Goal: Transaction & Acquisition: Purchase product/service

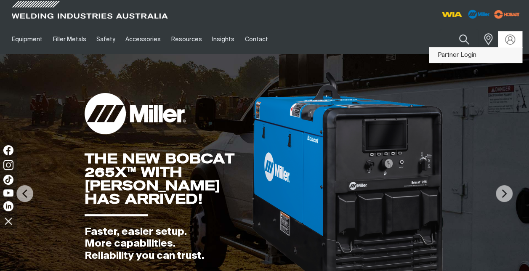
click at [477, 56] on link "Partner Login" at bounding box center [475, 56] width 93 height 16
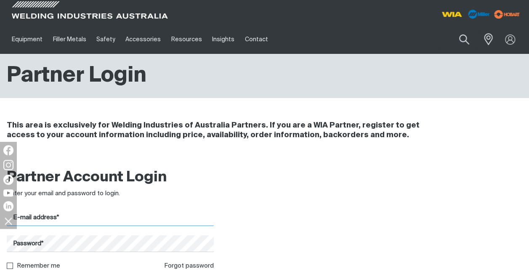
type input "[PERSON_NAME][EMAIL_ADDRESS][PERSON_NAME][DOMAIN_NAME]"
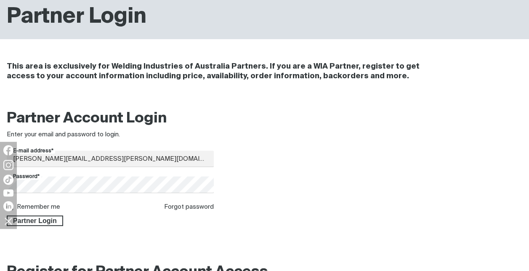
scroll to position [99, 0]
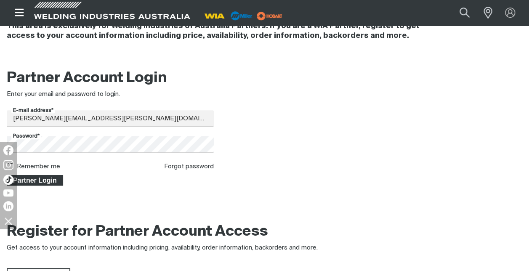
click at [45, 180] on span "Partner Login" at bounding box center [35, 180] width 55 height 11
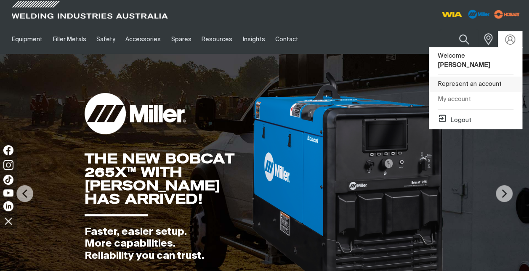
click at [479, 77] on link "Represent an account" at bounding box center [475, 85] width 93 height 16
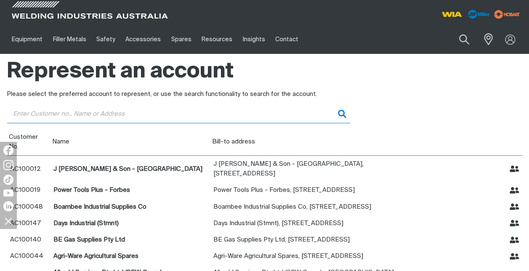
click at [43, 117] on input "Customer" at bounding box center [179, 113] width 344 height 19
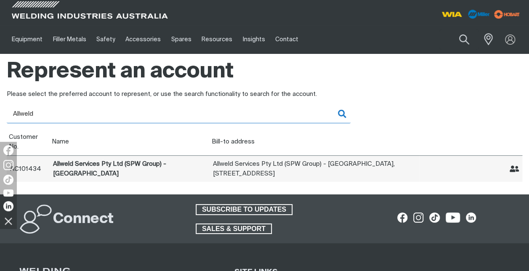
type input "Allweld"
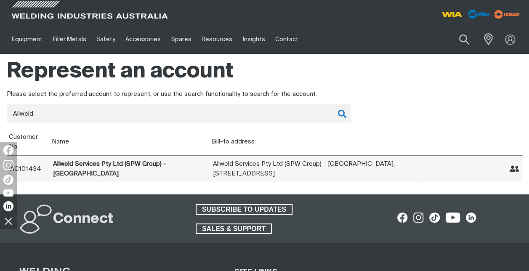
click at [514, 169] on icon "Represent Allweld Services Pty Ltd (SPW Group) - Beresfield" at bounding box center [514, 169] width 10 height 7
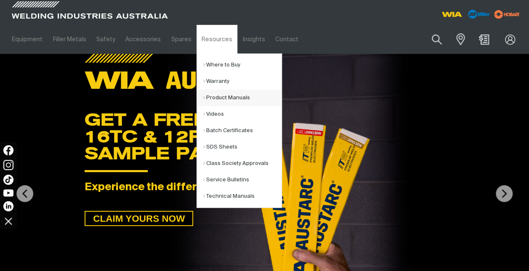
click at [203, 98] on link "Product Manuals" at bounding box center [242, 98] width 78 height 16
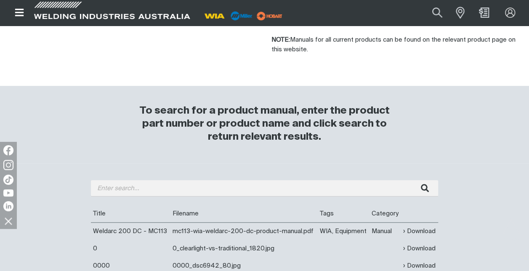
scroll to position [230, 0]
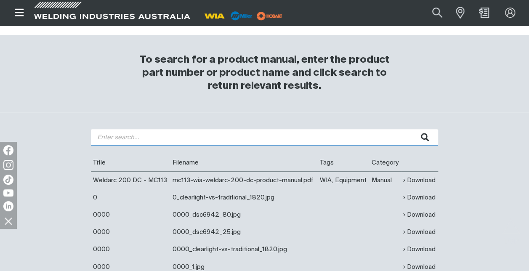
click at [109, 137] on input "search" at bounding box center [264, 137] width 347 height 16
type input "W64 Wire Feeder"
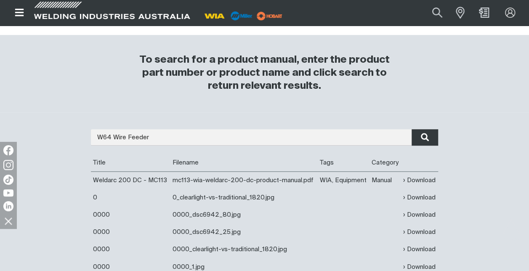
click at [422, 140] on icon "submit" at bounding box center [424, 137] width 8 height 11
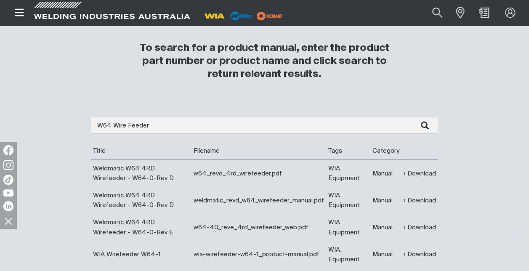
scroll to position [244, 0]
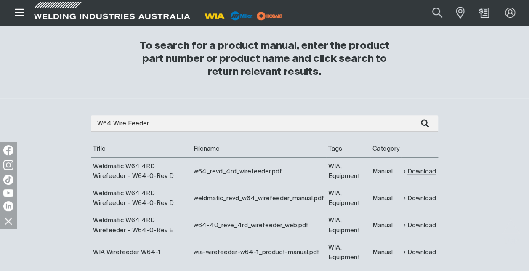
click at [417, 170] on link "Download" at bounding box center [419, 172] width 32 height 10
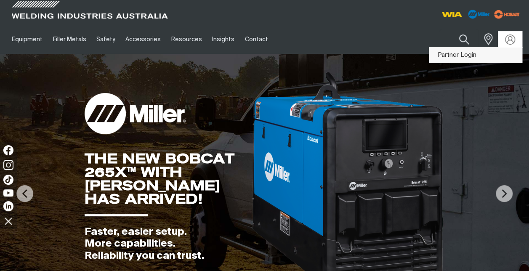
click at [470, 55] on link "Partner Login" at bounding box center [475, 56] width 93 height 16
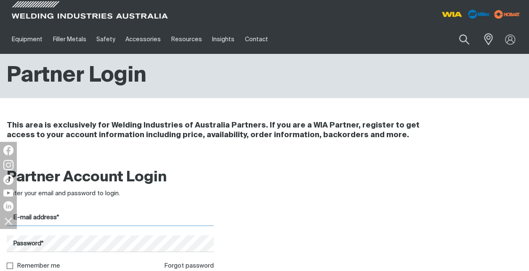
type input "[PERSON_NAME][EMAIL_ADDRESS][PERSON_NAME][DOMAIN_NAME]"
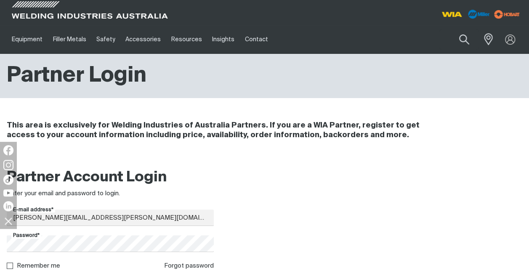
scroll to position [68, 0]
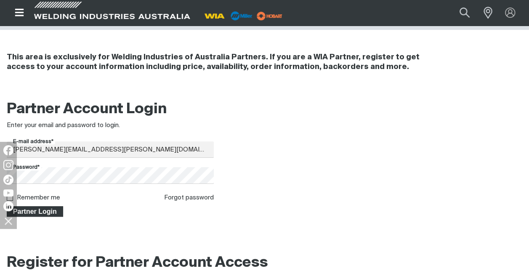
click at [50, 211] on span "Partner Login" at bounding box center [35, 211] width 55 height 11
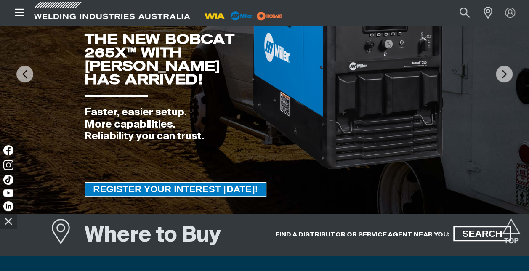
scroll to position [34, 0]
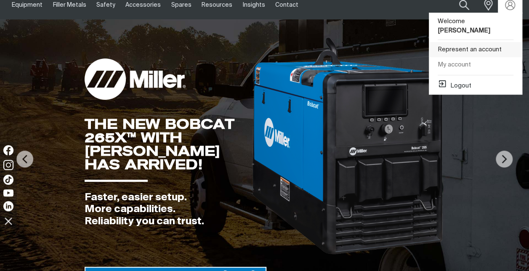
click at [481, 42] on link "Represent an account" at bounding box center [475, 50] width 93 height 16
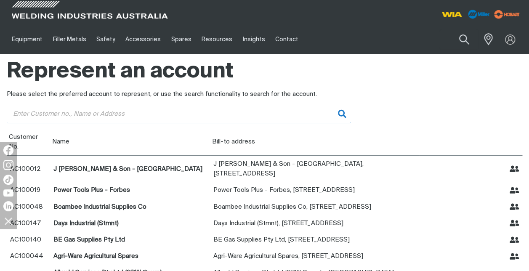
click at [85, 112] on input "Customer" at bounding box center [179, 113] width 344 height 19
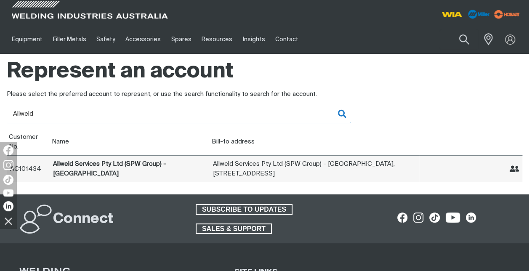
type input "Allweld"
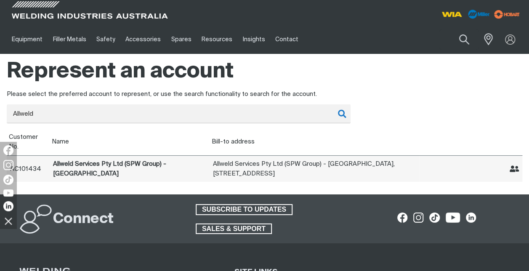
click at [513, 169] on icon "Represent Allweld Services Pty Ltd (SPW Group) - Beresfield" at bounding box center [514, 169] width 10 height 7
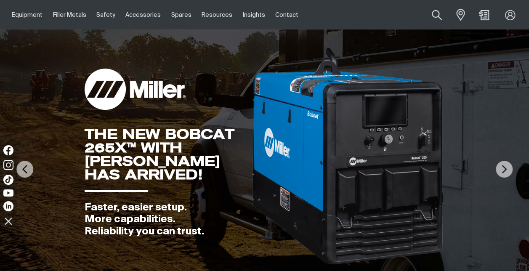
scroll to position [34, 0]
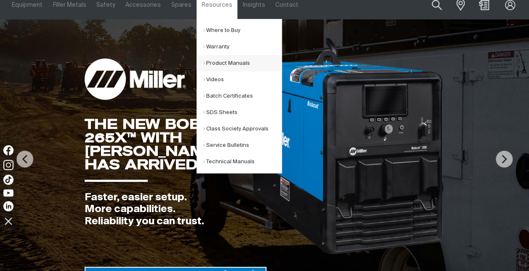
click at [223, 61] on link "Product Manuals" at bounding box center [242, 63] width 78 height 16
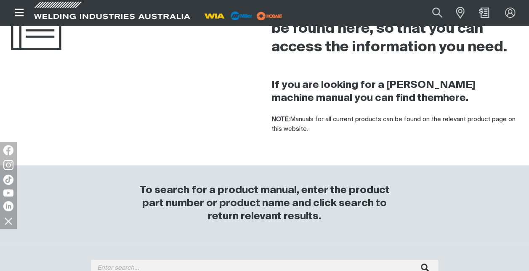
scroll to position [128, 0]
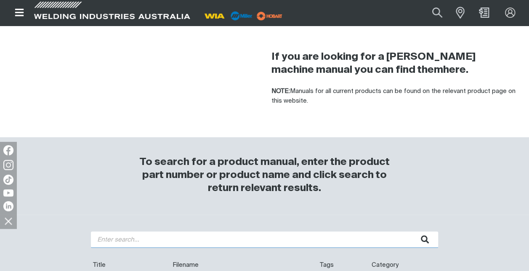
click at [136, 238] on input "search" at bounding box center [264, 239] width 347 height 16
type input "W64 Wire Feeder"
click at [411, 231] on button "submit" at bounding box center [424, 239] width 26 height 16
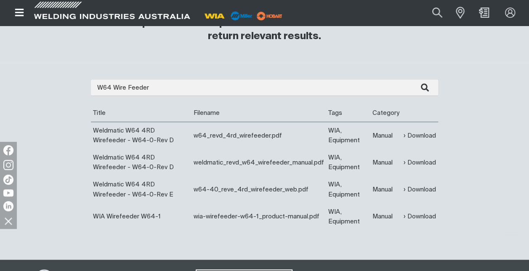
scroll to position [309, 0]
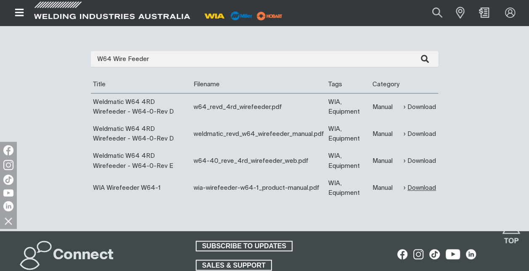
click at [417, 186] on link "Download" at bounding box center [419, 188] width 32 height 10
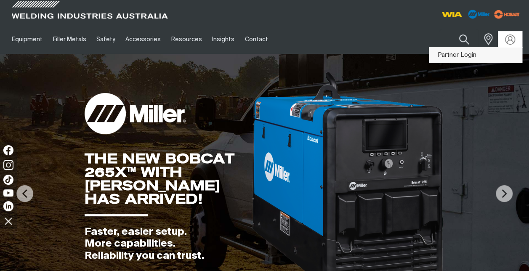
click at [470, 56] on link "Partner Login" at bounding box center [475, 56] width 93 height 16
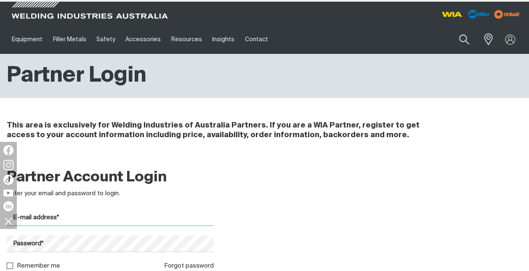
type input "[PERSON_NAME][EMAIL_ADDRESS][PERSON_NAME][DOMAIN_NAME]"
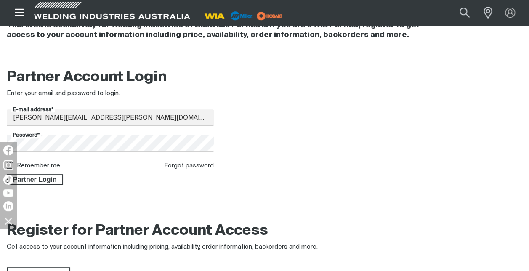
scroll to position [103, 0]
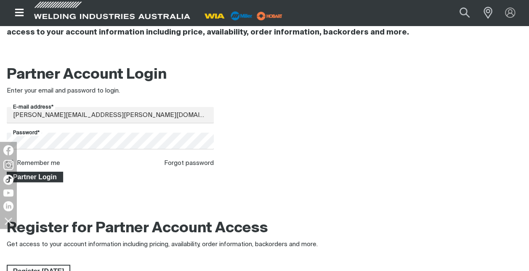
click at [21, 177] on span "Partner Login" at bounding box center [35, 177] width 55 height 11
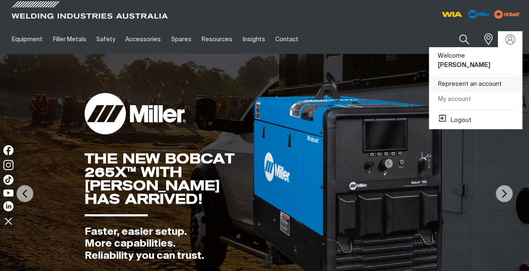
click at [473, 77] on link "Represent an account" at bounding box center [475, 85] width 93 height 16
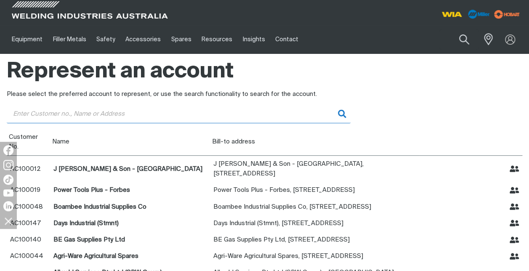
click at [82, 113] on input "Customer" at bounding box center [179, 113] width 344 height 19
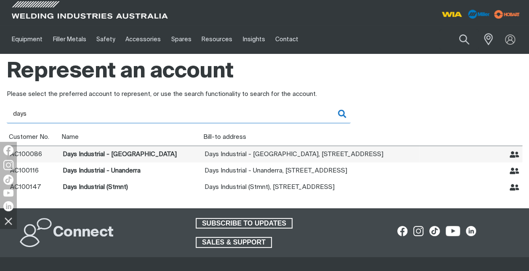
type input "days"
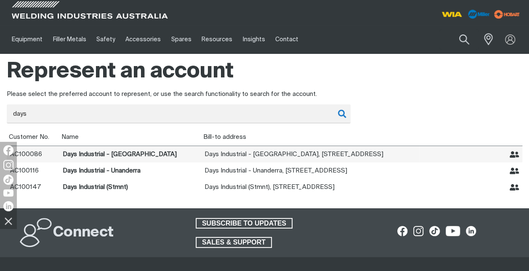
click at [515, 156] on icon "Represent Days Industrial - Goulburn" at bounding box center [514, 155] width 10 height 10
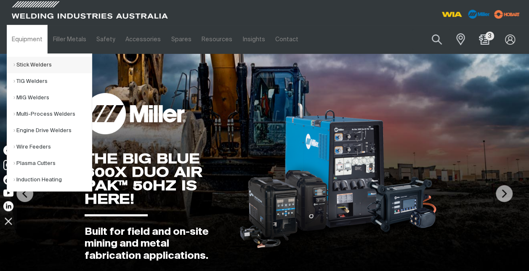
click at [28, 67] on link "Stick Welders" at bounding box center [52, 65] width 78 height 16
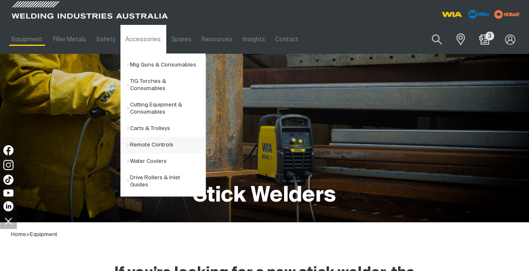
click at [142, 142] on link "Remote Controls" at bounding box center [166, 145] width 78 height 16
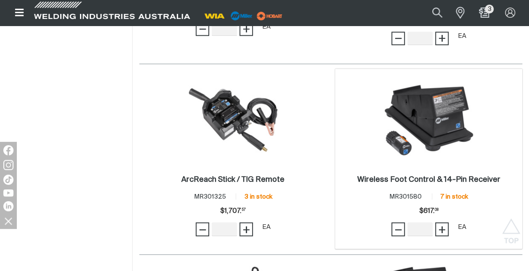
scroll to position [636, 0]
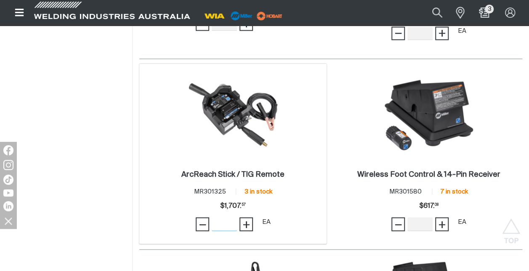
click at [216, 217] on input "Quantity" at bounding box center [223, 223] width 25 height 13
type input "1"
click at [243, 217] on span "+" at bounding box center [246, 224] width 8 height 14
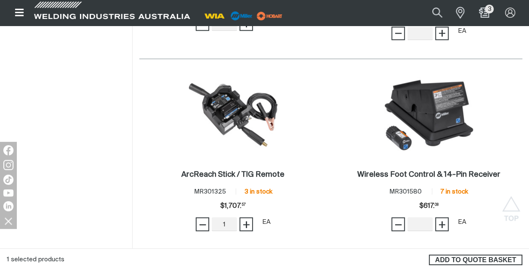
click at [474, 261] on span "ADD TO QUOTE BASKET" at bounding box center [475, 259] width 92 height 11
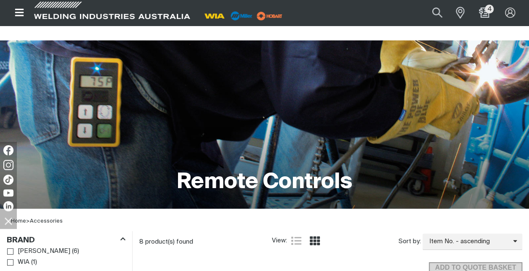
scroll to position [0, 0]
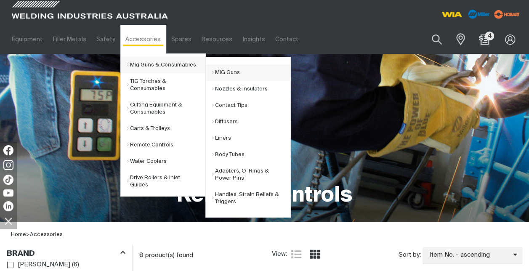
click at [221, 70] on link "MIG Guns" at bounding box center [251, 72] width 78 height 16
